Goal: Book appointment/travel/reservation

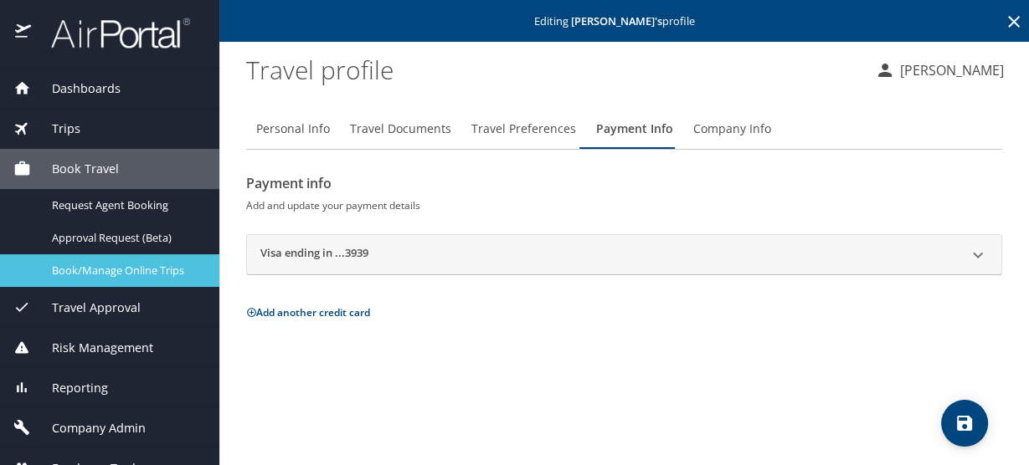
click at [121, 265] on span "Book/Manage Online Trips" at bounding box center [125, 271] width 147 height 16
